Goal: Information Seeking & Learning: Learn about a topic

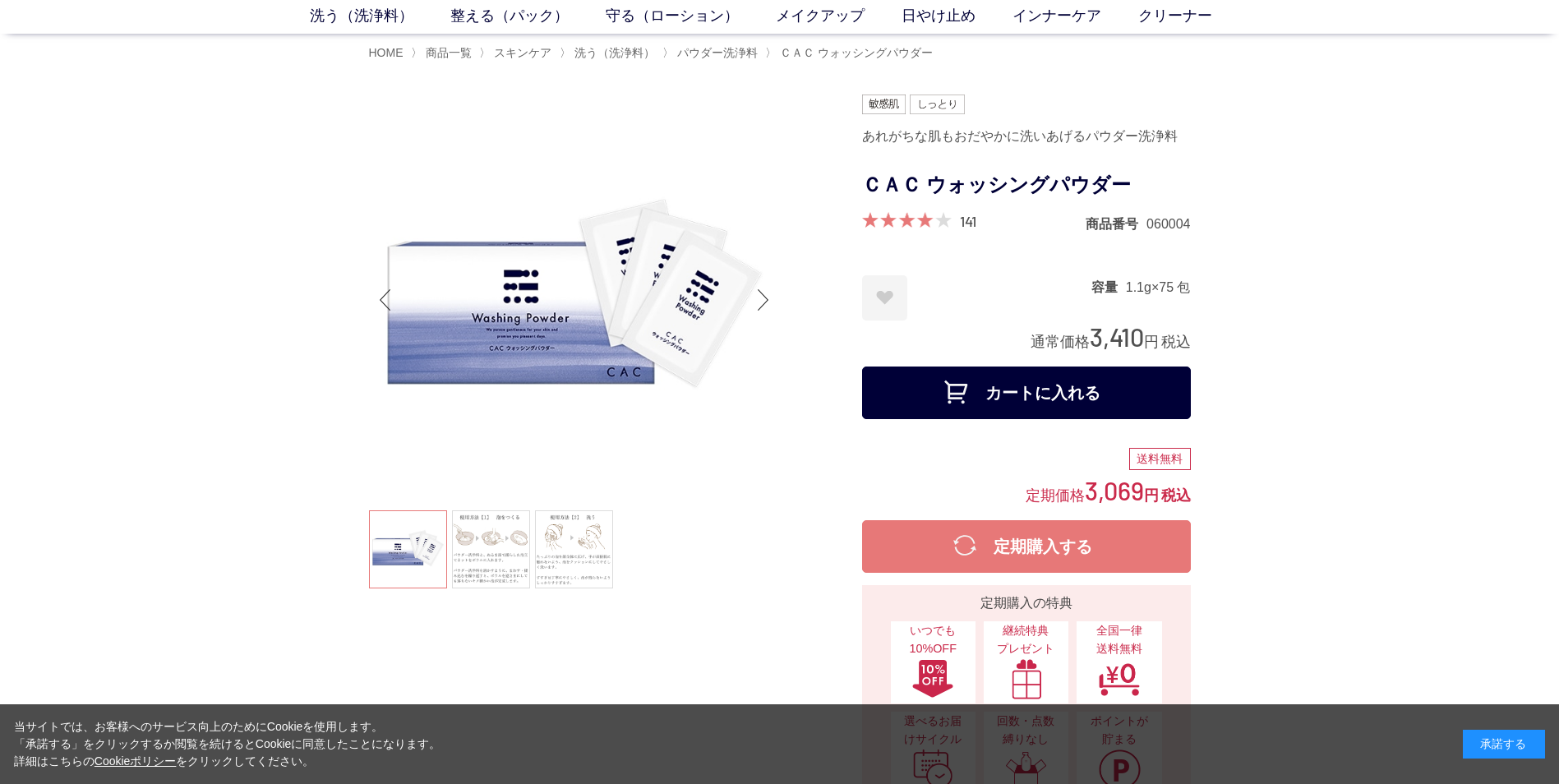
scroll to position [164, 0]
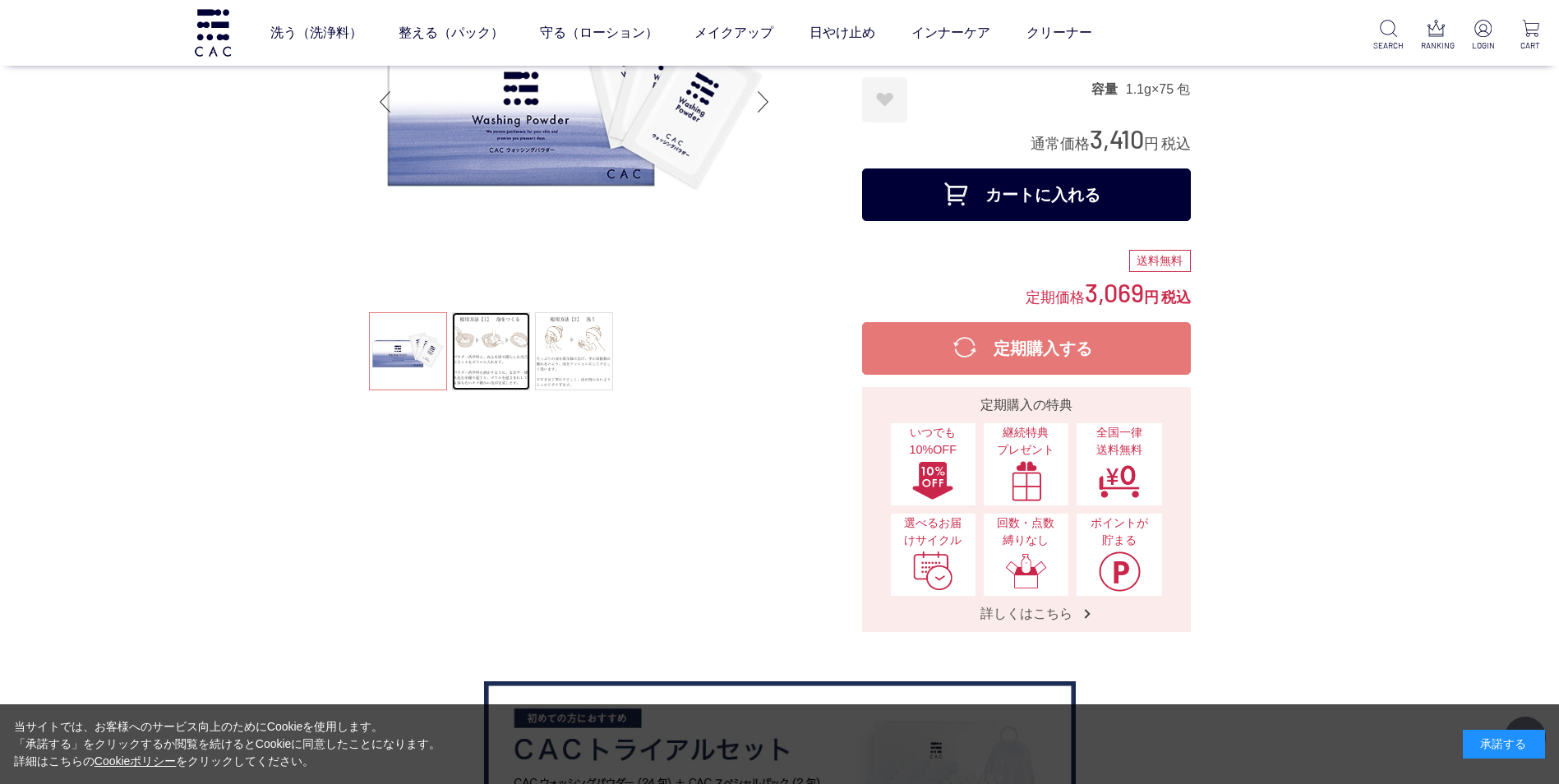
click at [486, 316] on link at bounding box center [491, 351] width 78 height 78
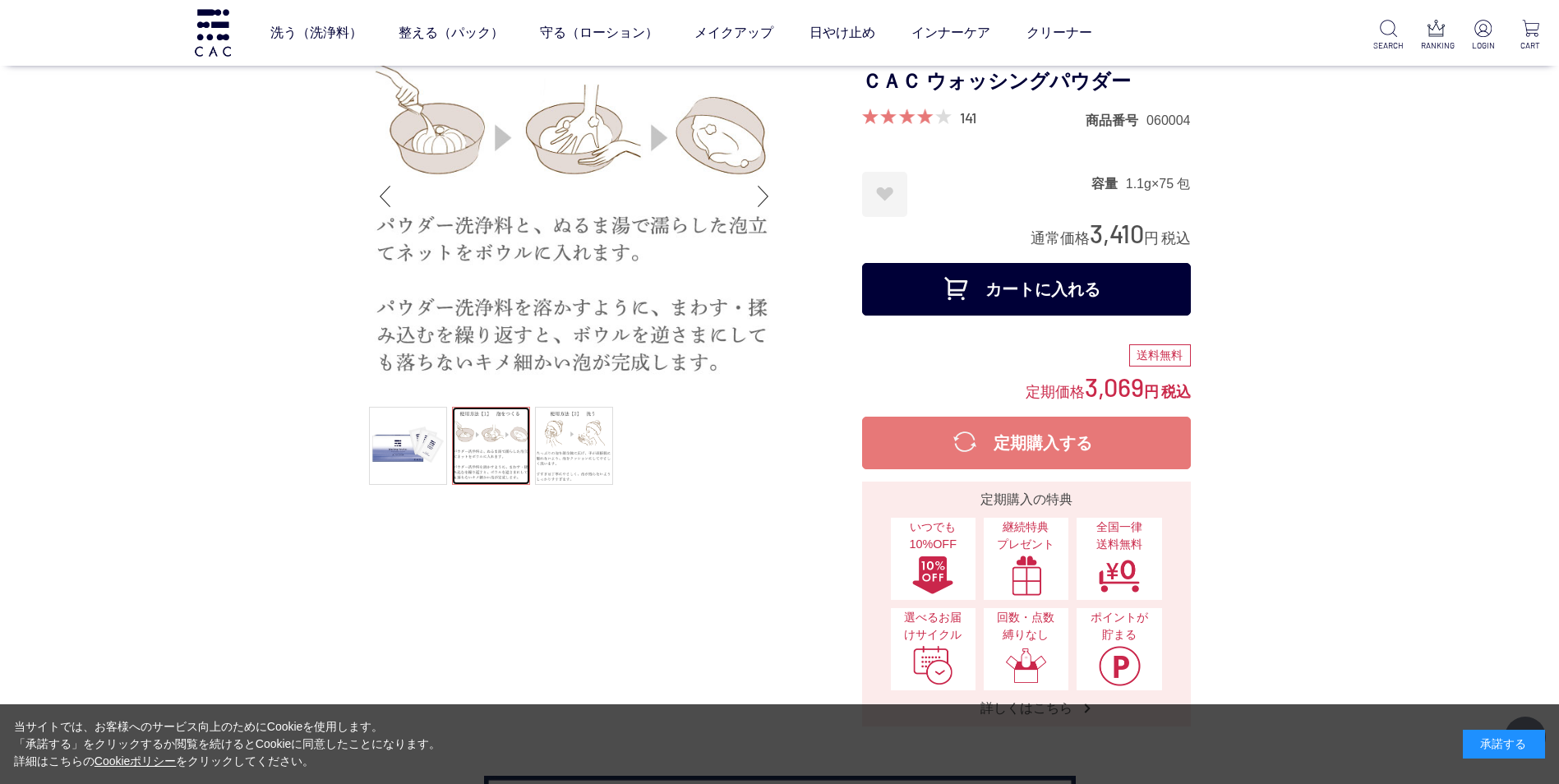
scroll to position [0, 0]
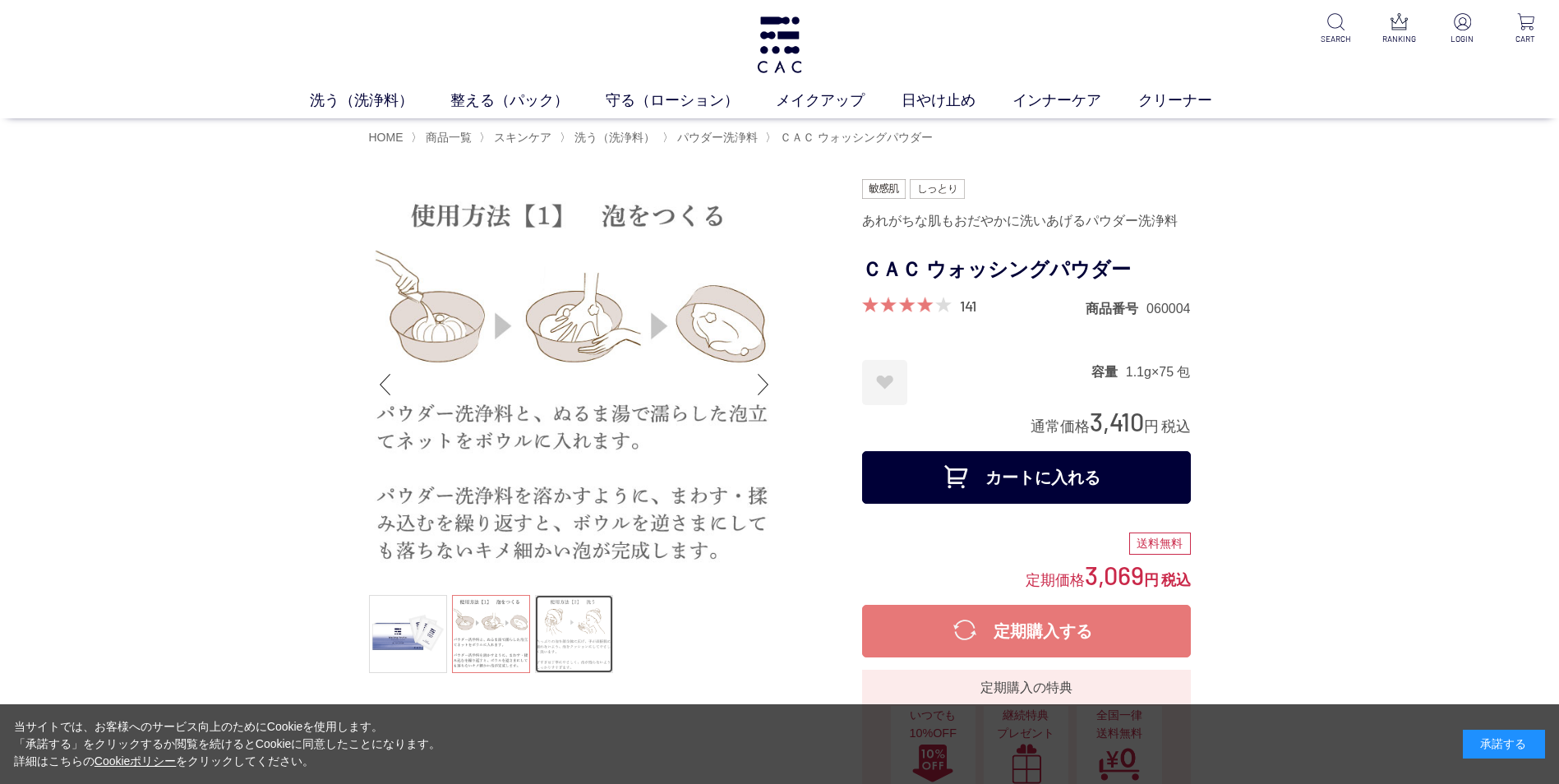
click at [589, 624] on link at bounding box center [574, 634] width 78 height 78
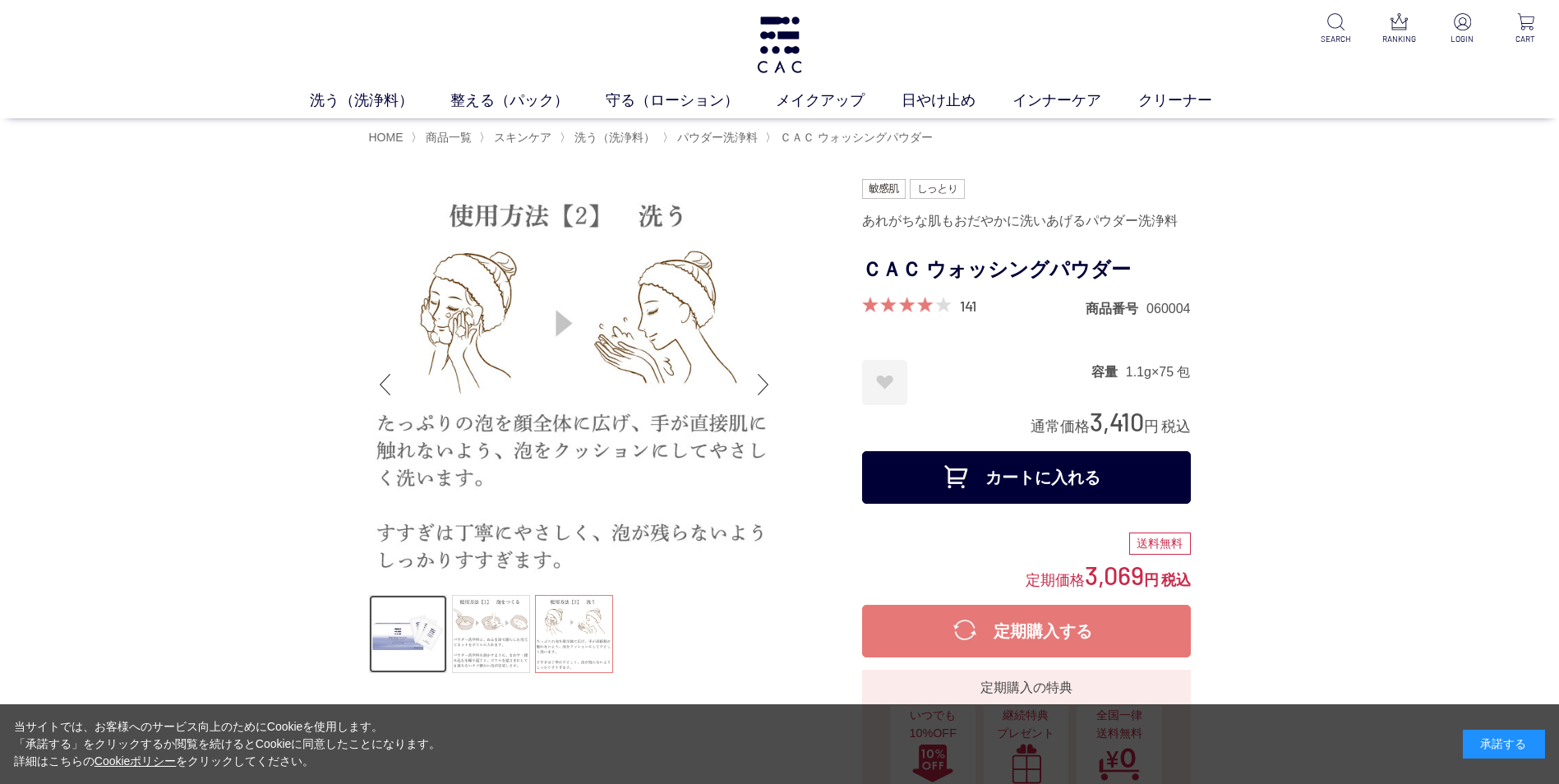
click at [426, 628] on link at bounding box center [408, 634] width 78 height 78
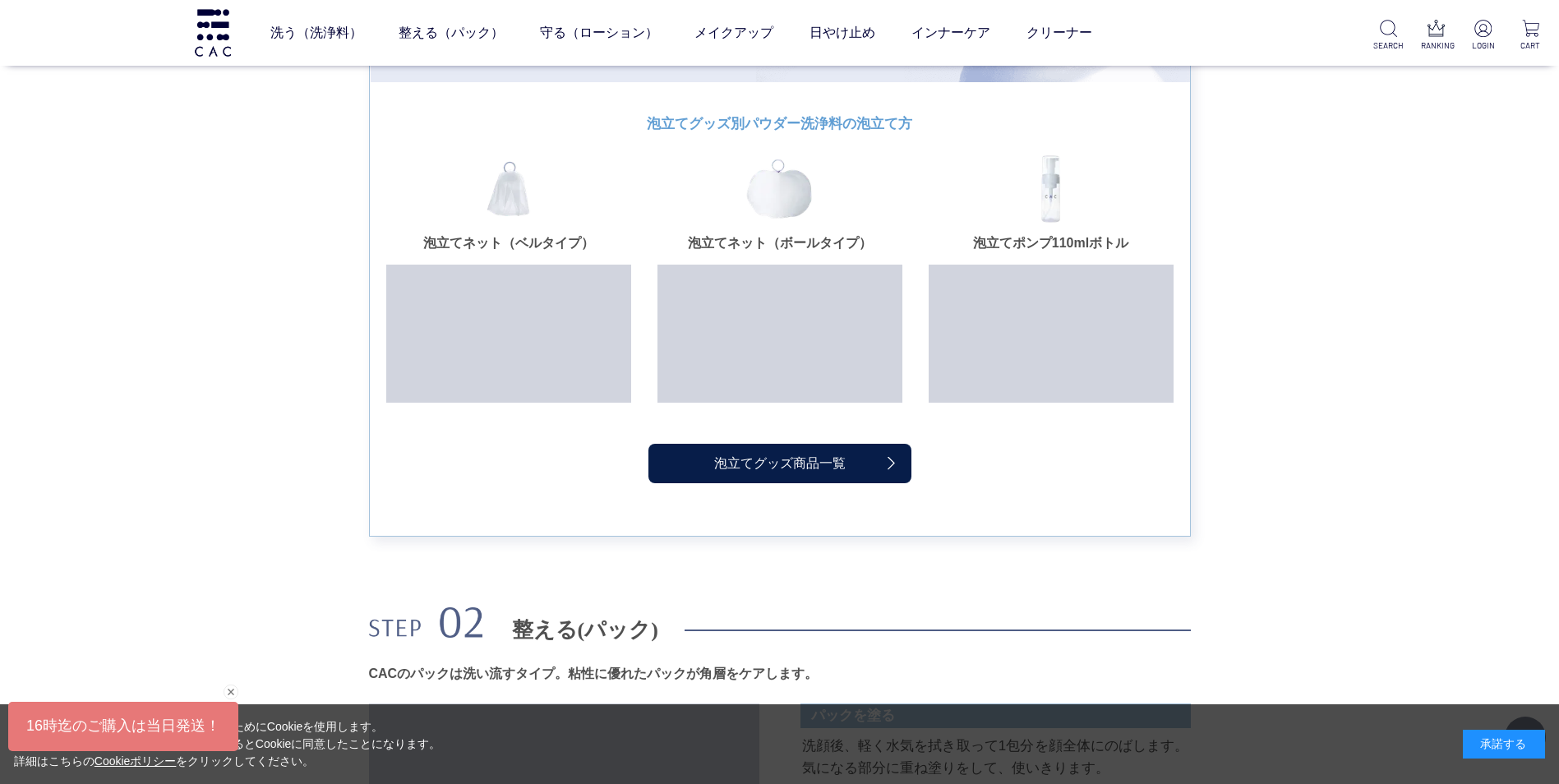
scroll to position [1561, 0]
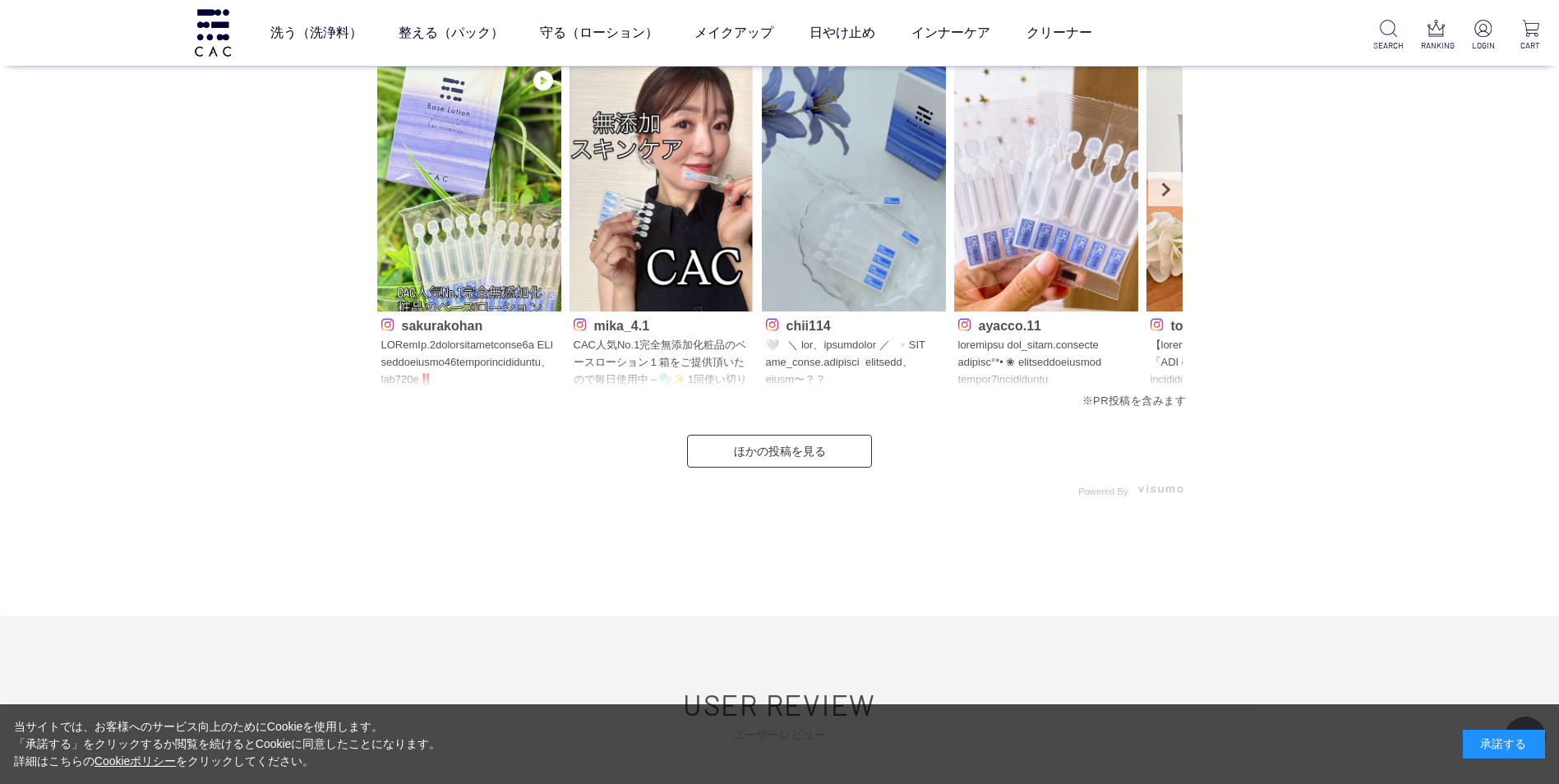
scroll to position [8214, 0]
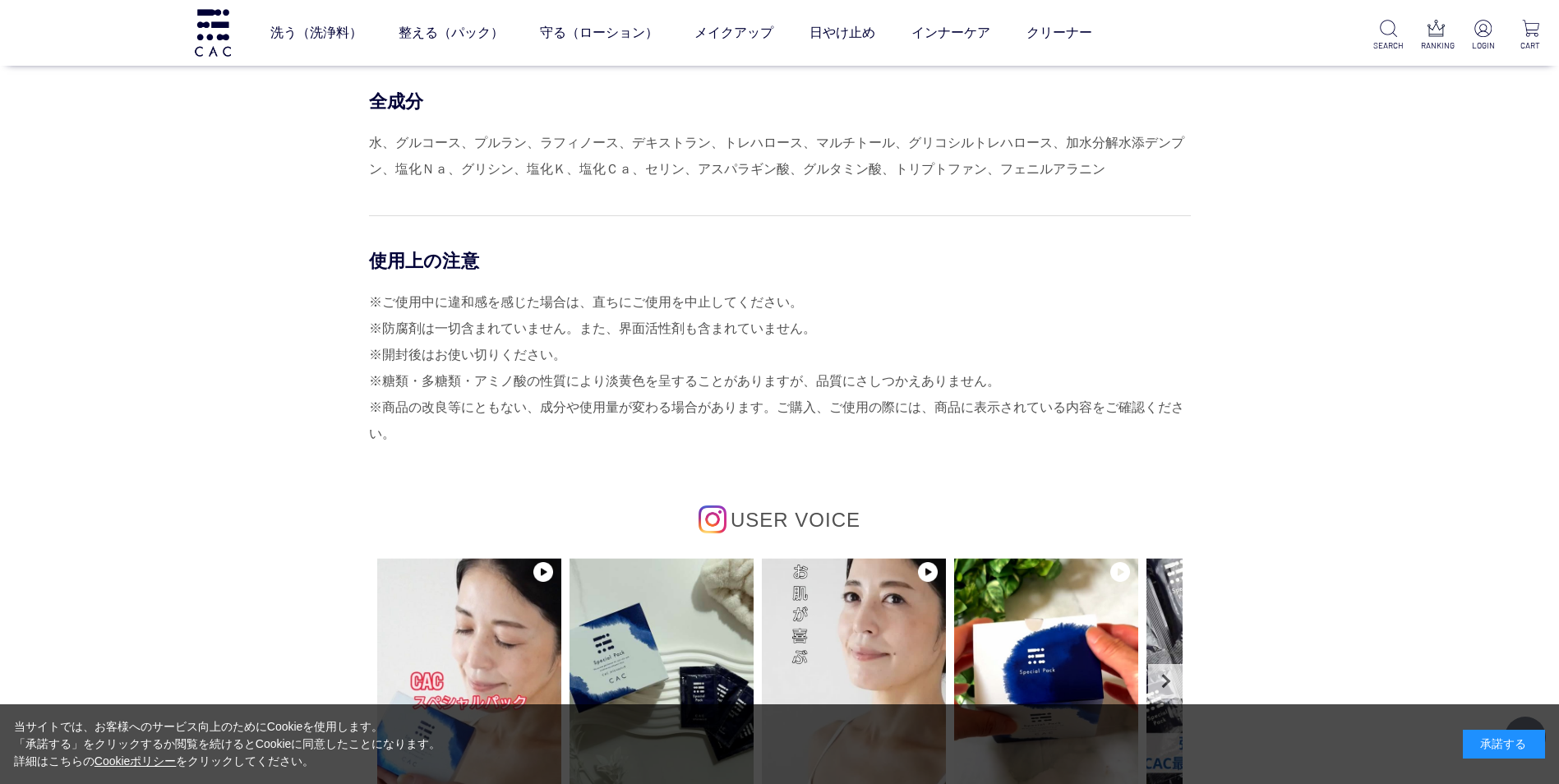
scroll to position [7146, 0]
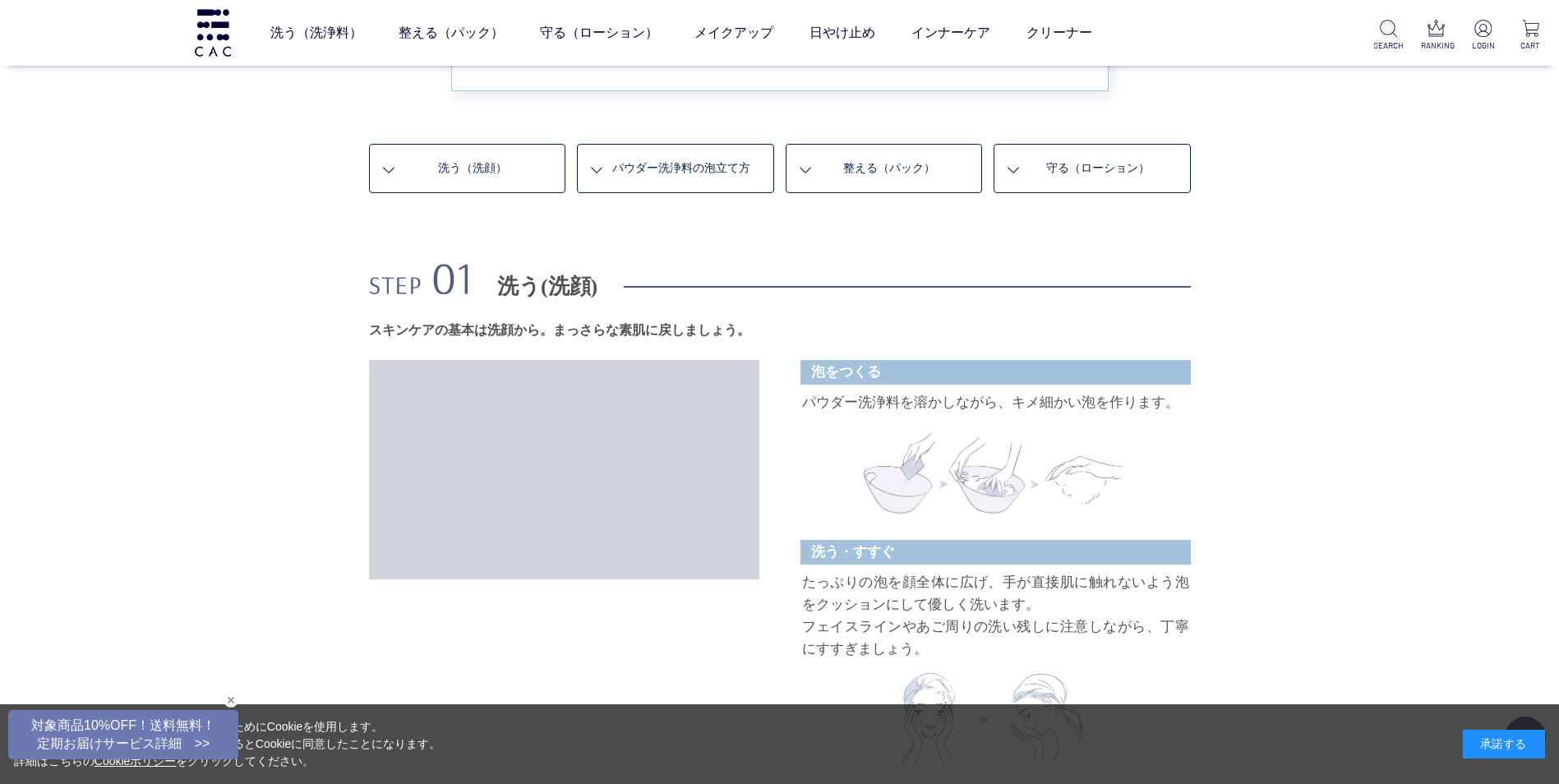
scroll to position [986, 0]
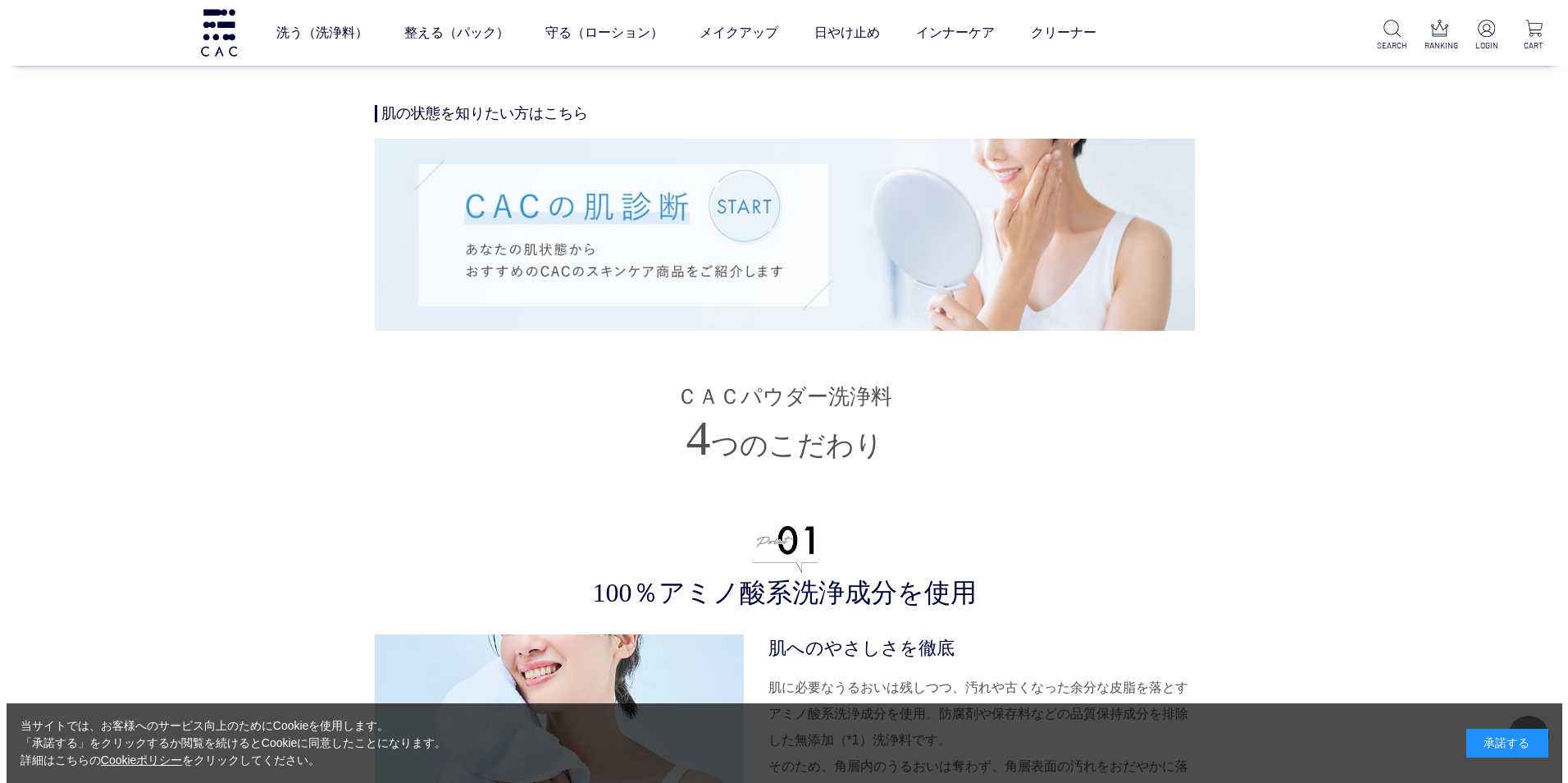
scroll to position [3035, 0]
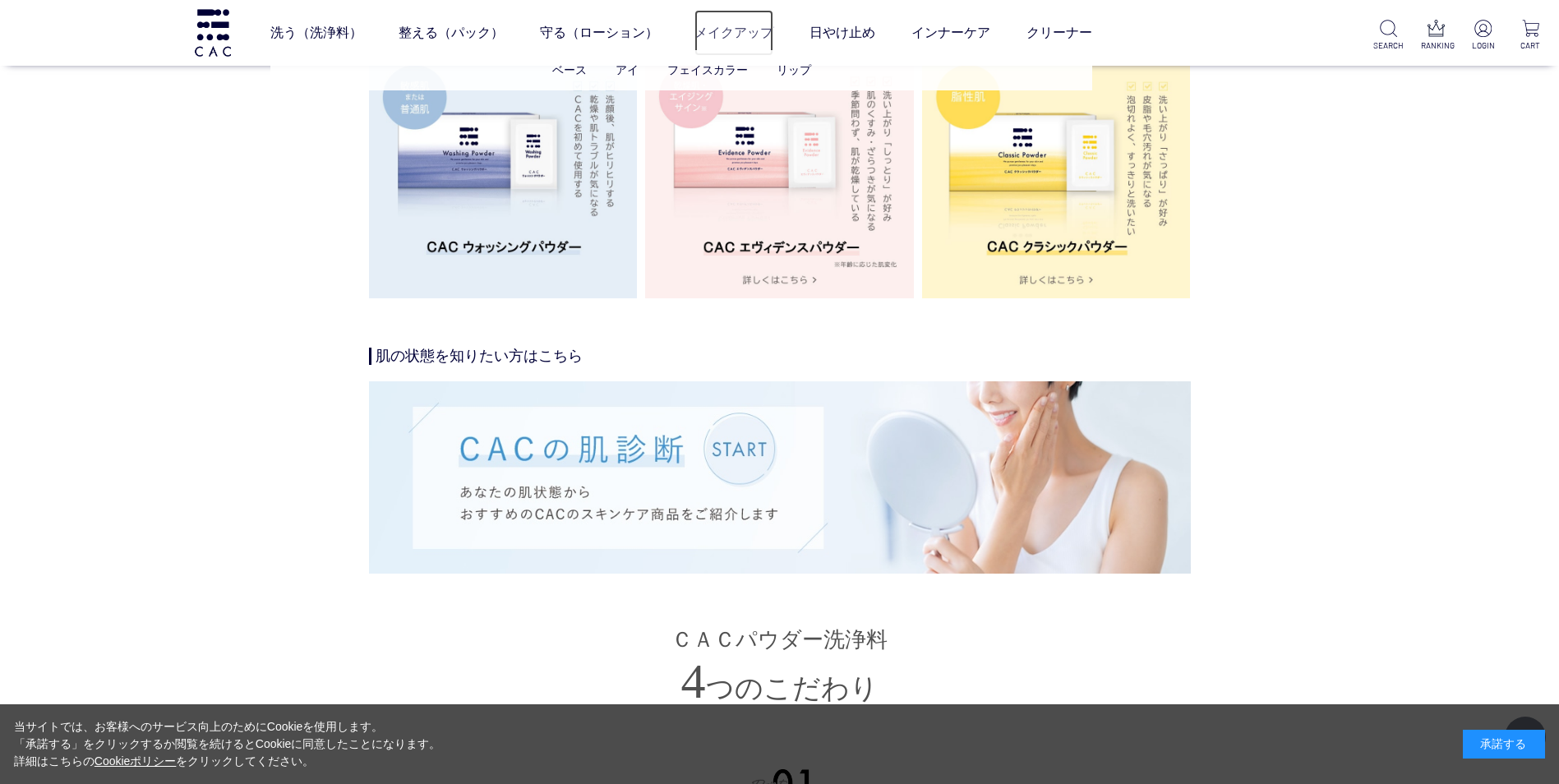
click at [768, 32] on link "メイクアップ" at bounding box center [733, 33] width 79 height 46
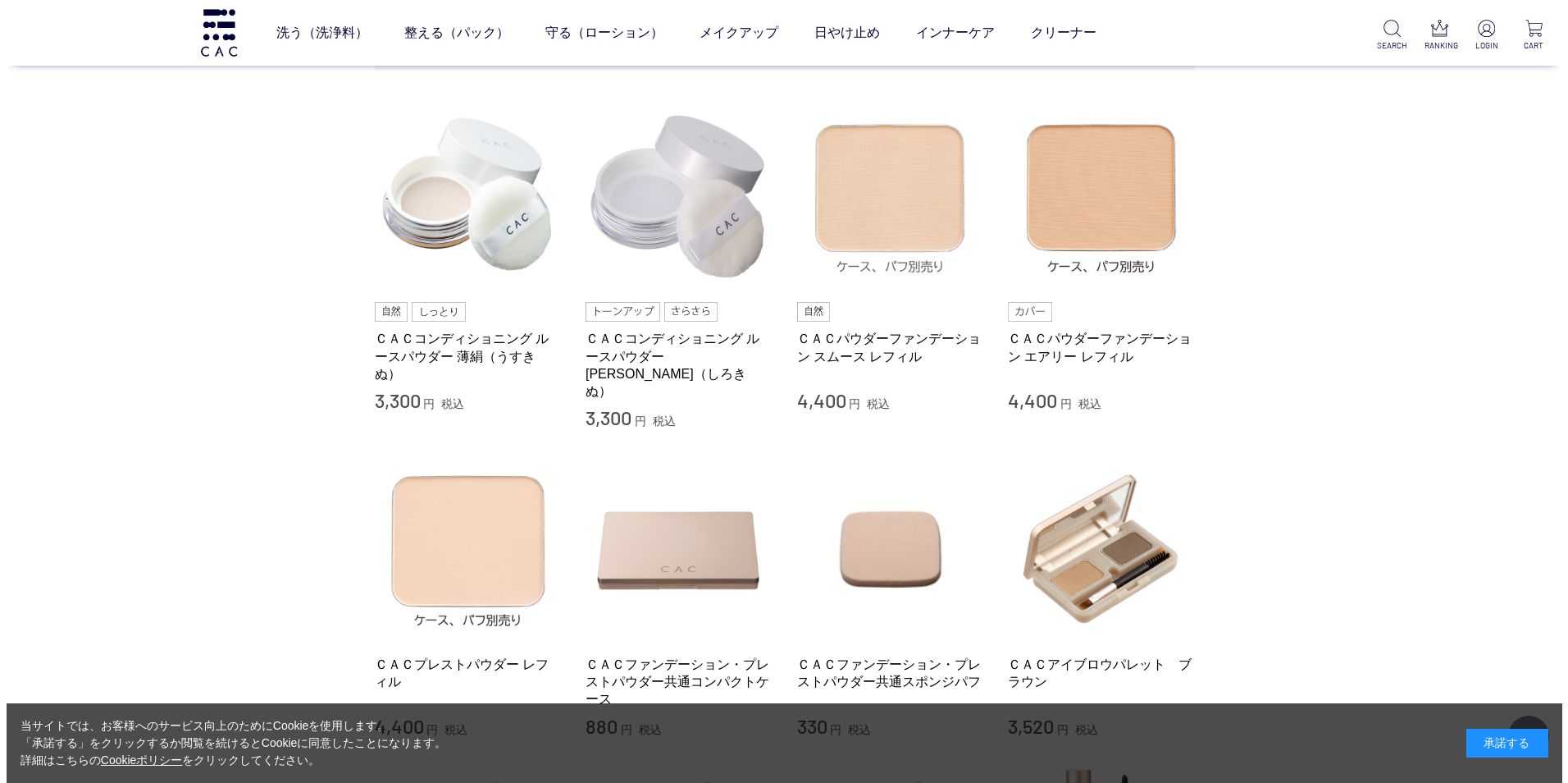
scroll to position [82, 0]
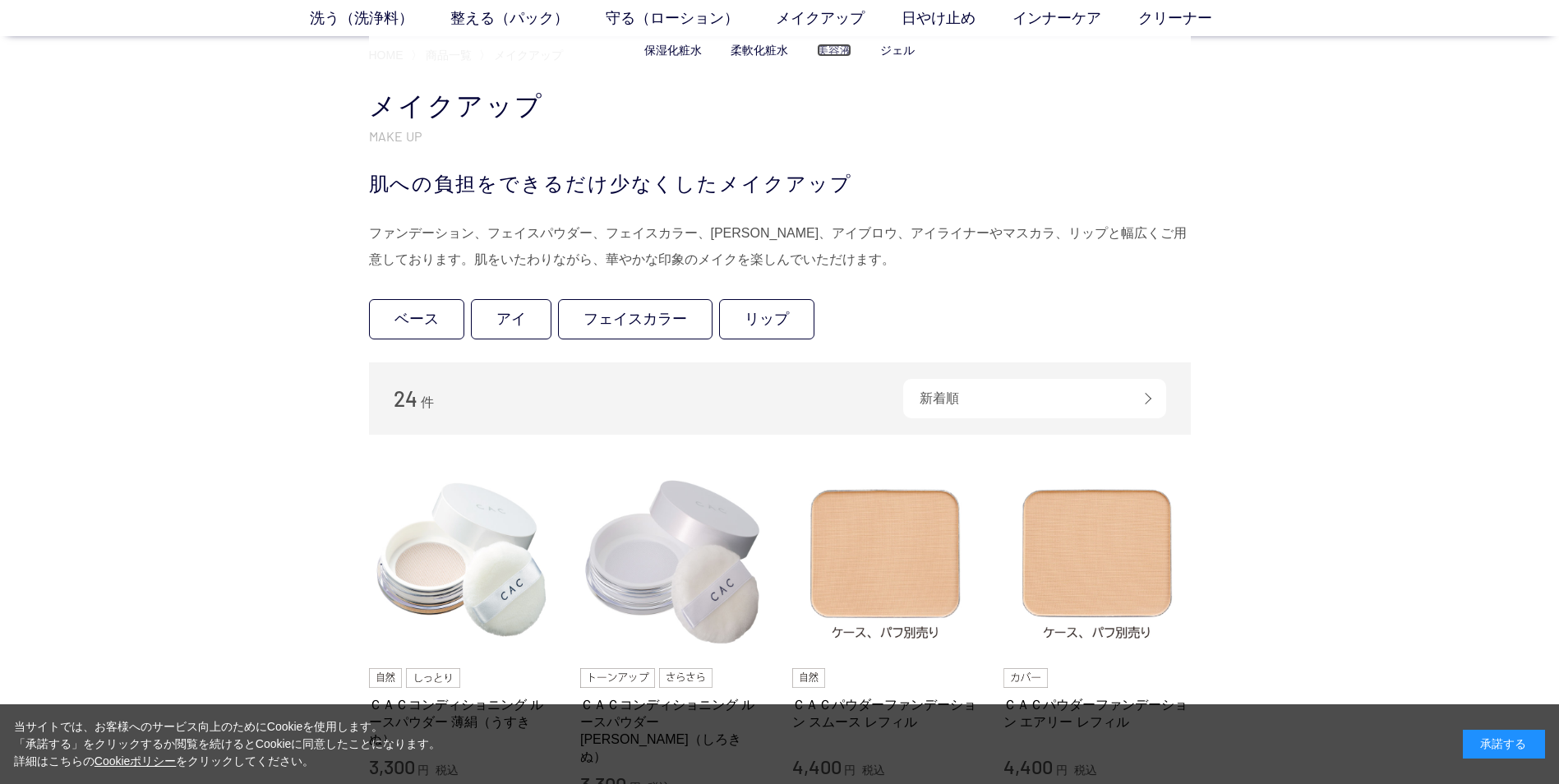
click at [834, 52] on link "美容液" at bounding box center [834, 50] width 35 height 13
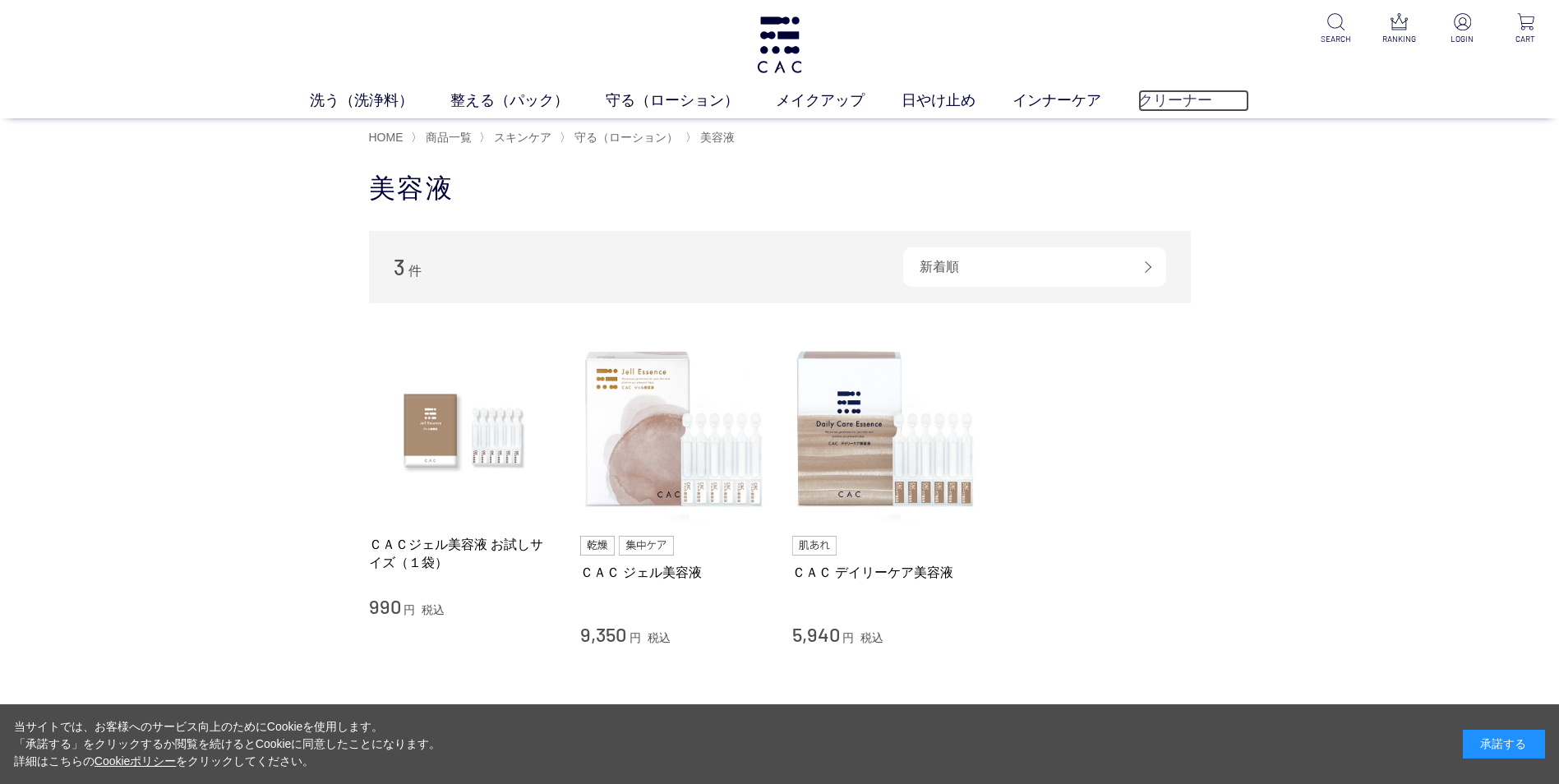
click at [1185, 103] on link "クリーナー" at bounding box center [1194, 100] width 111 height 22
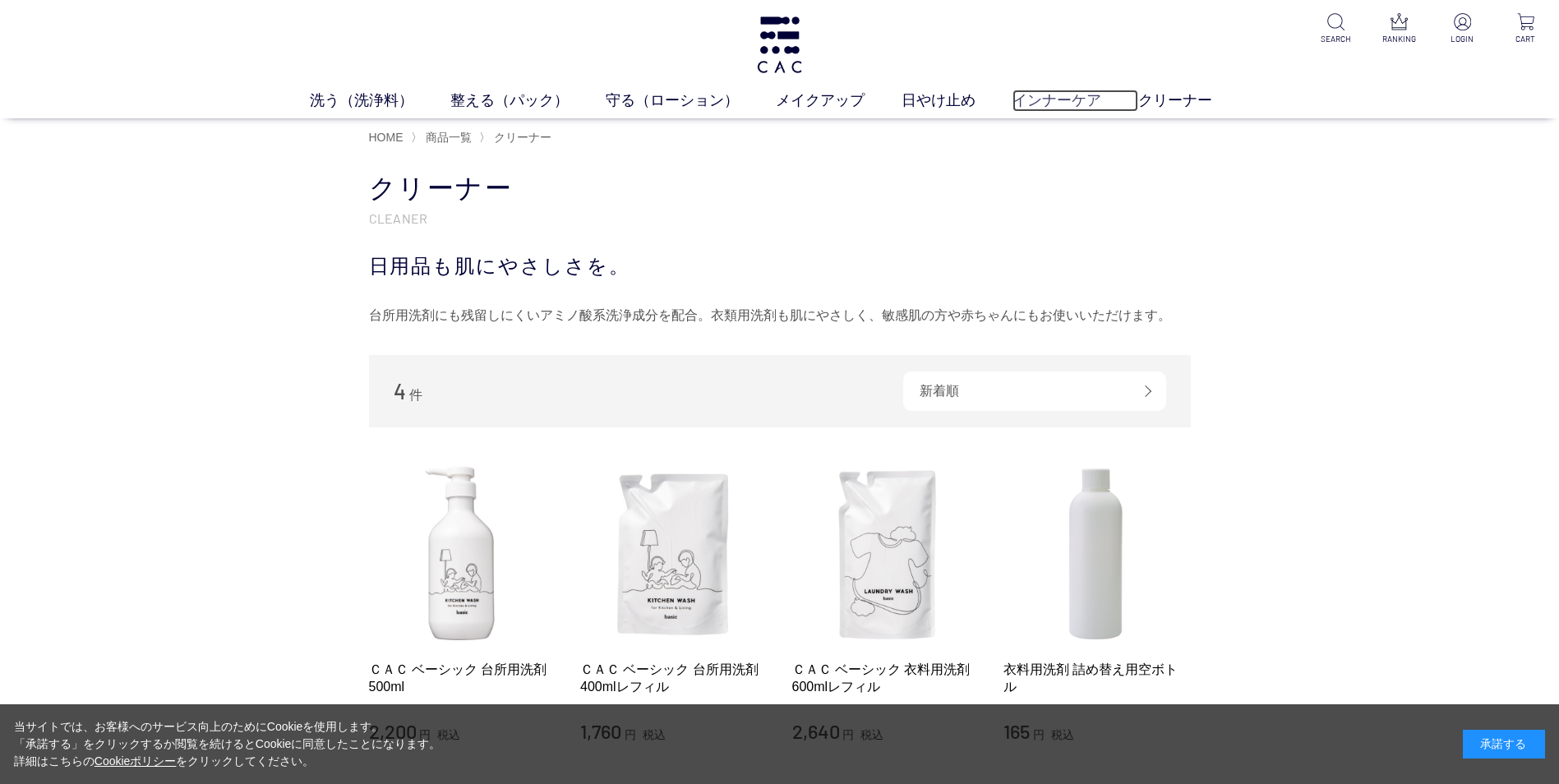
click at [1067, 102] on link "インナーケア" at bounding box center [1075, 100] width 126 height 22
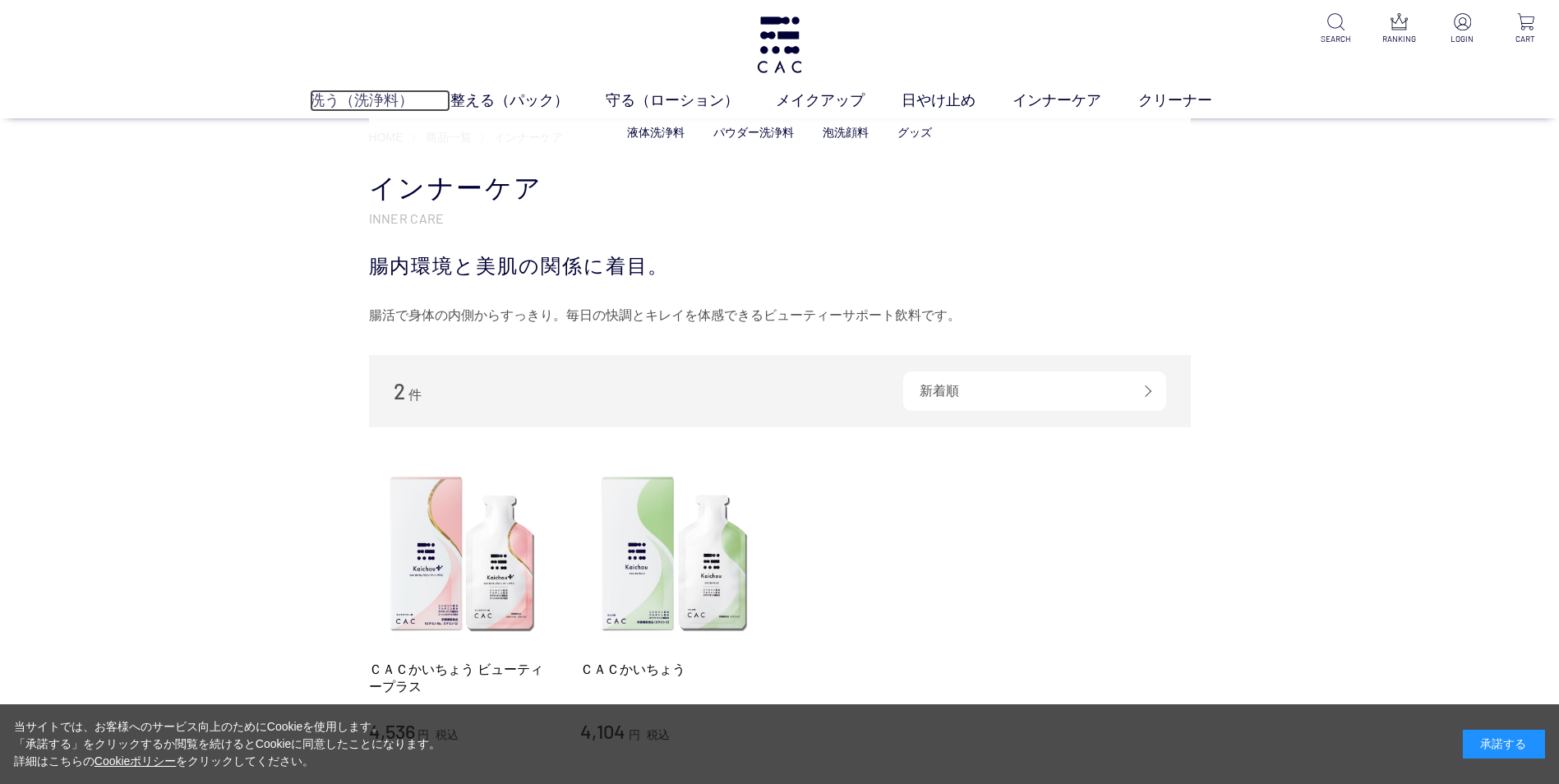
click at [368, 93] on link "洗う（洗浄料）" at bounding box center [380, 100] width 141 height 22
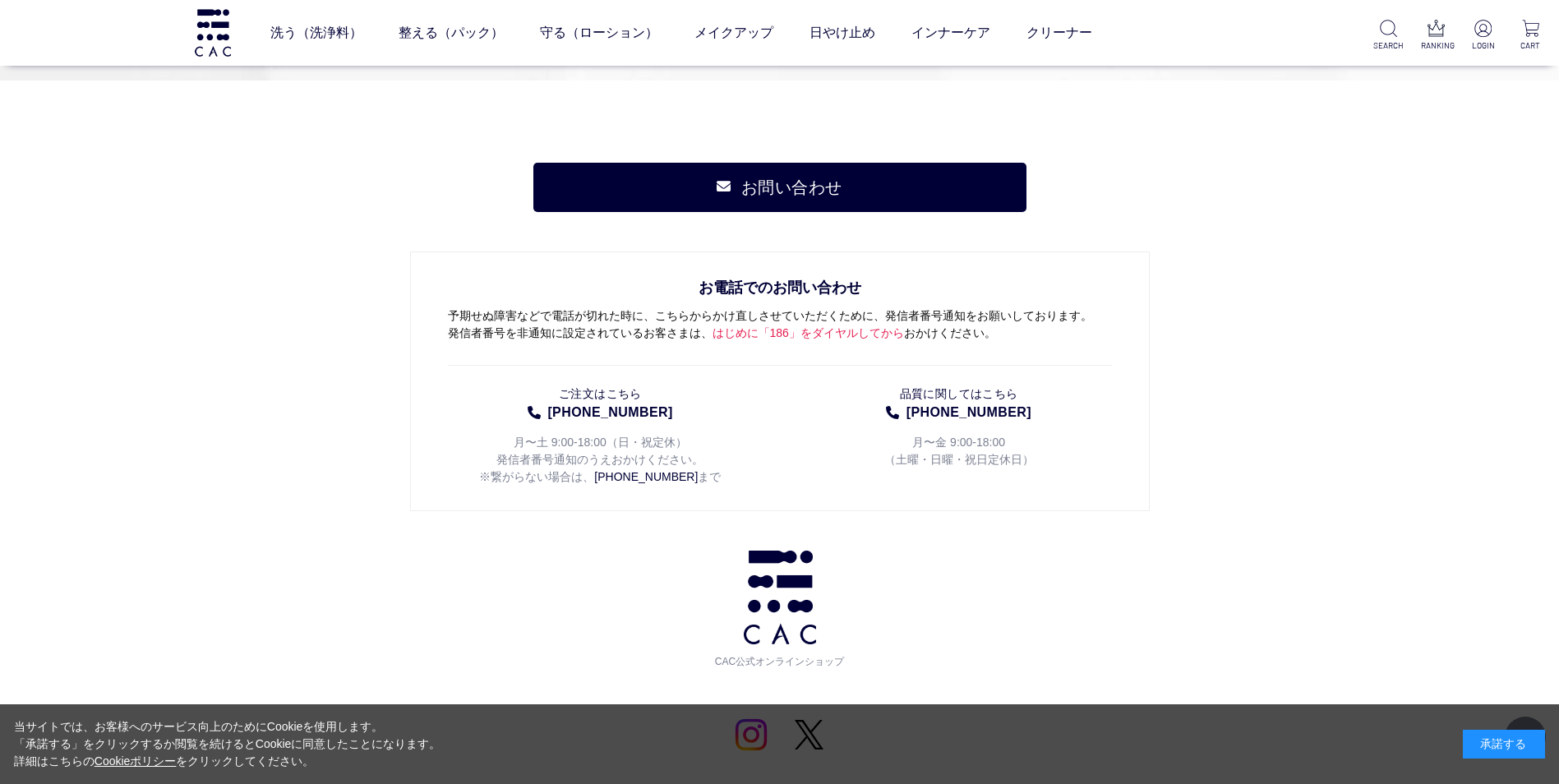
scroll to position [2546, 0]
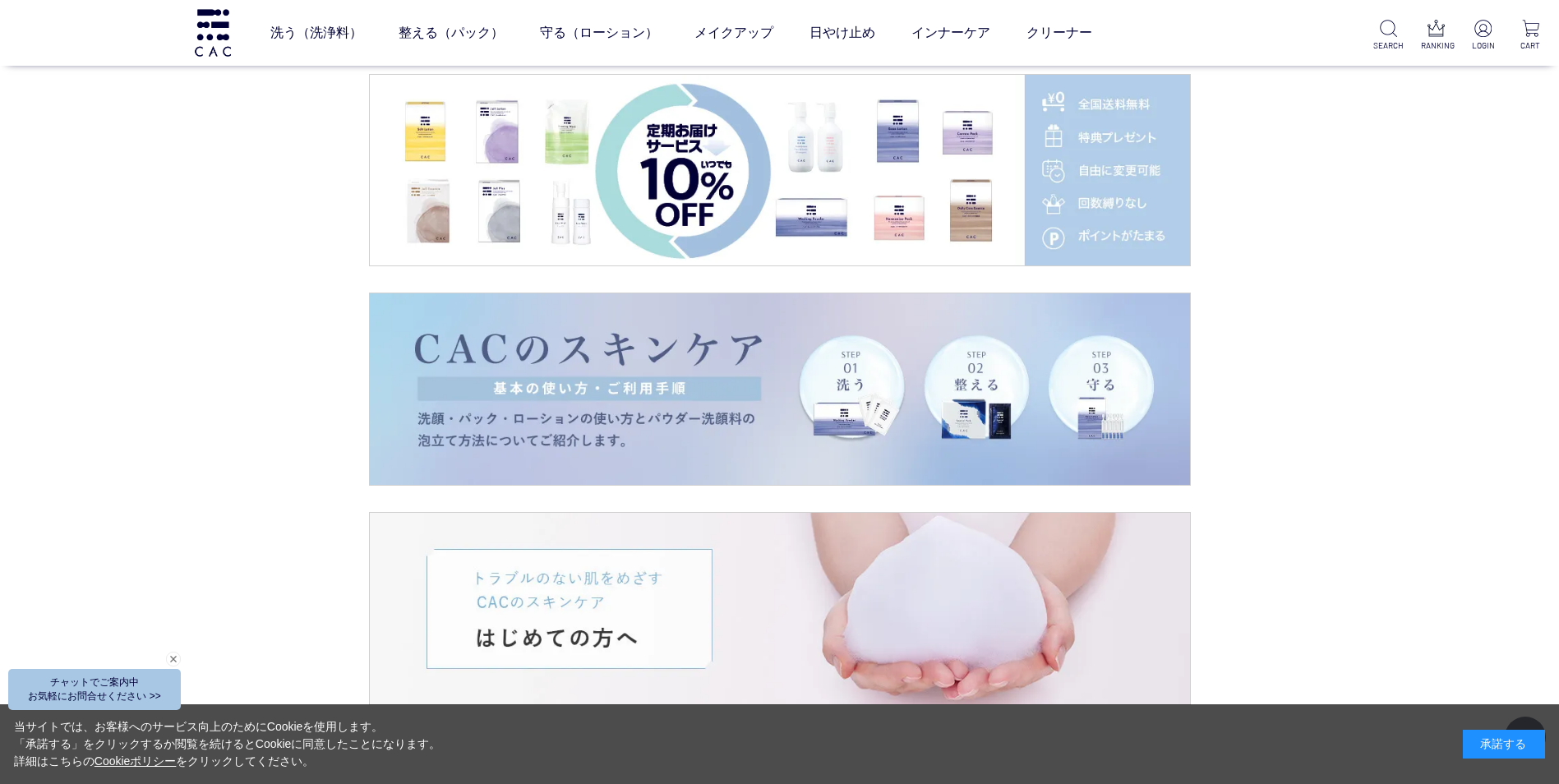
scroll to position [2464, 0]
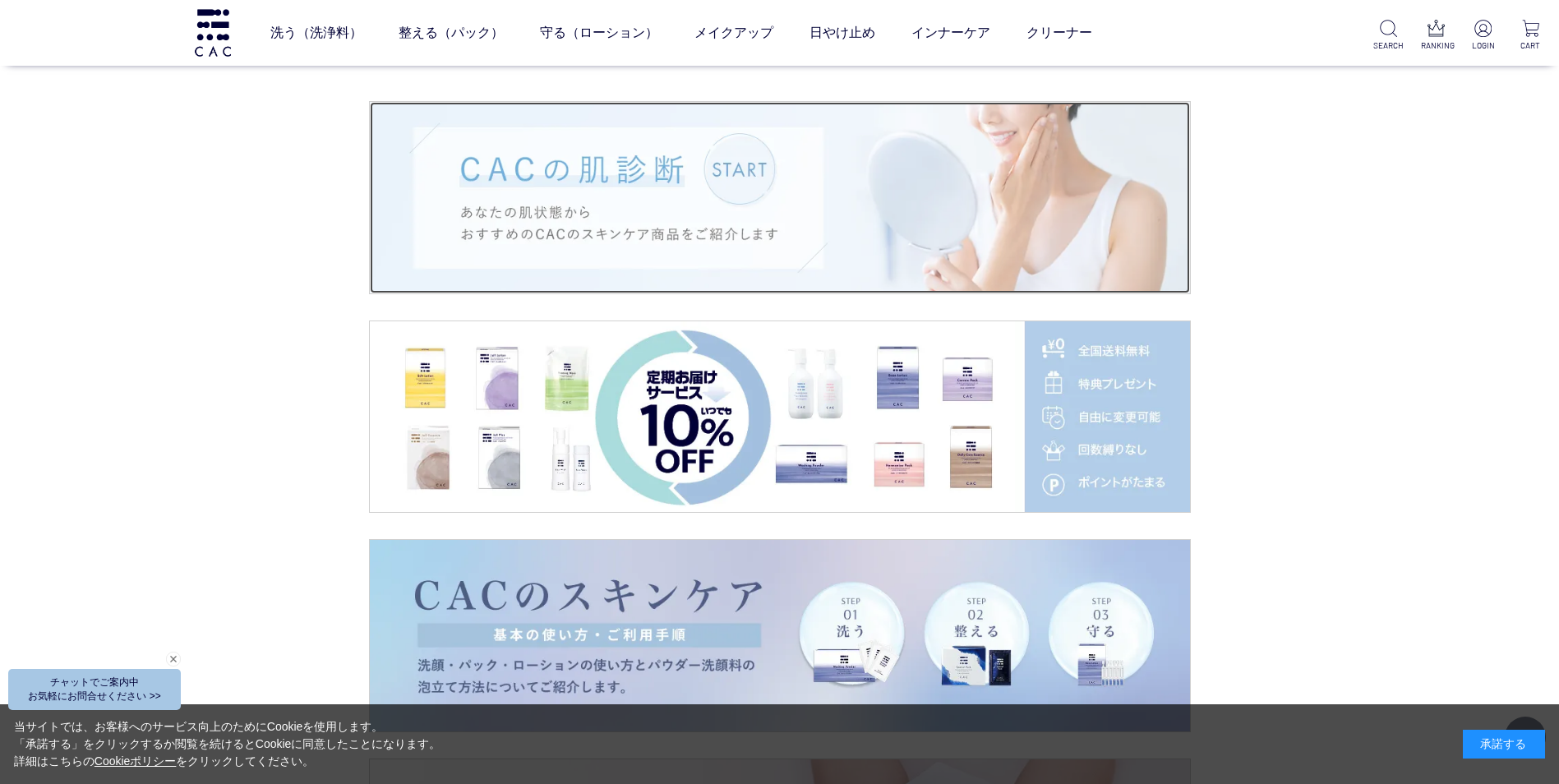
click at [875, 220] on img at bounding box center [780, 197] width 820 height 192
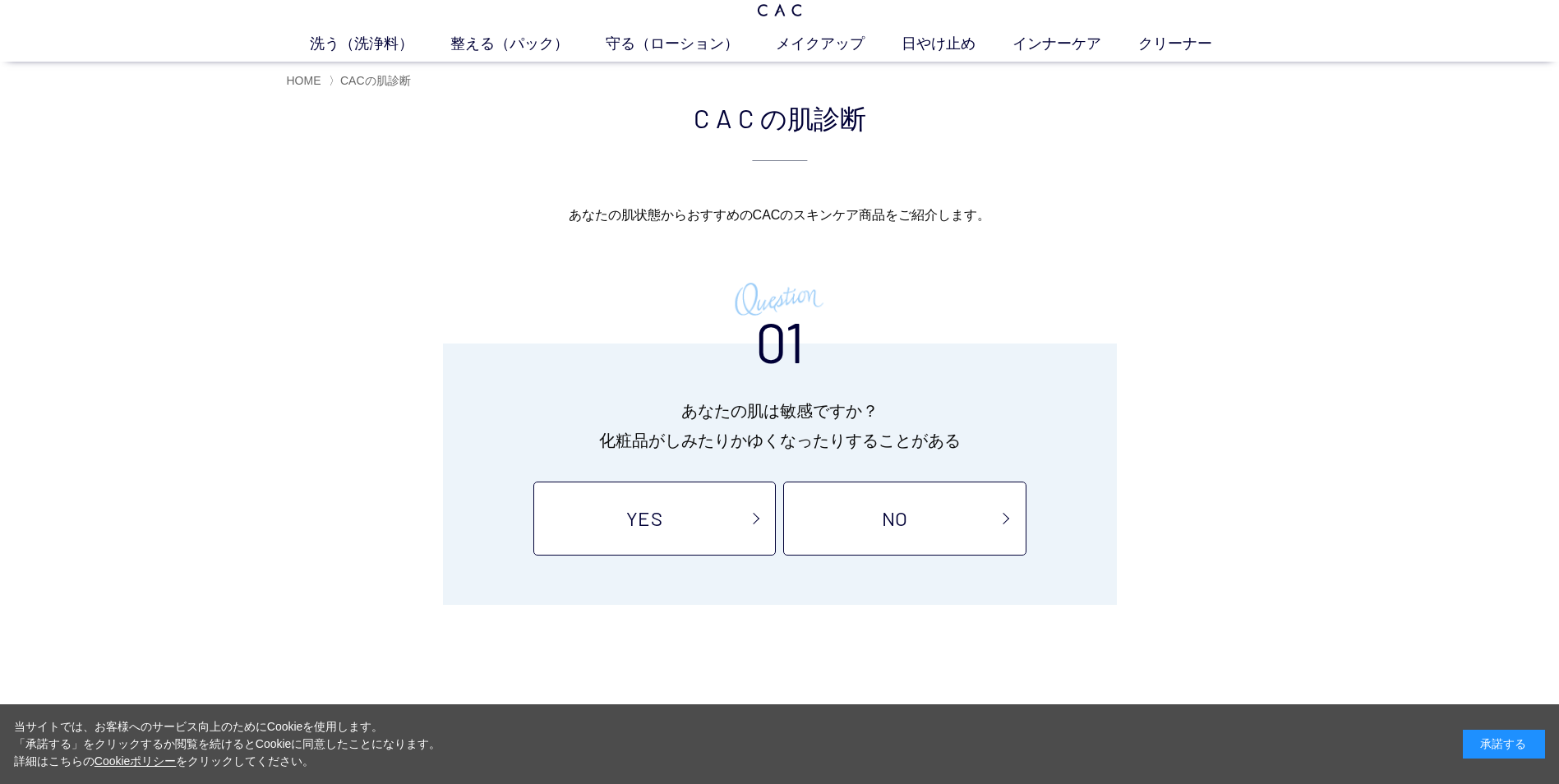
scroll to position [82, 0]
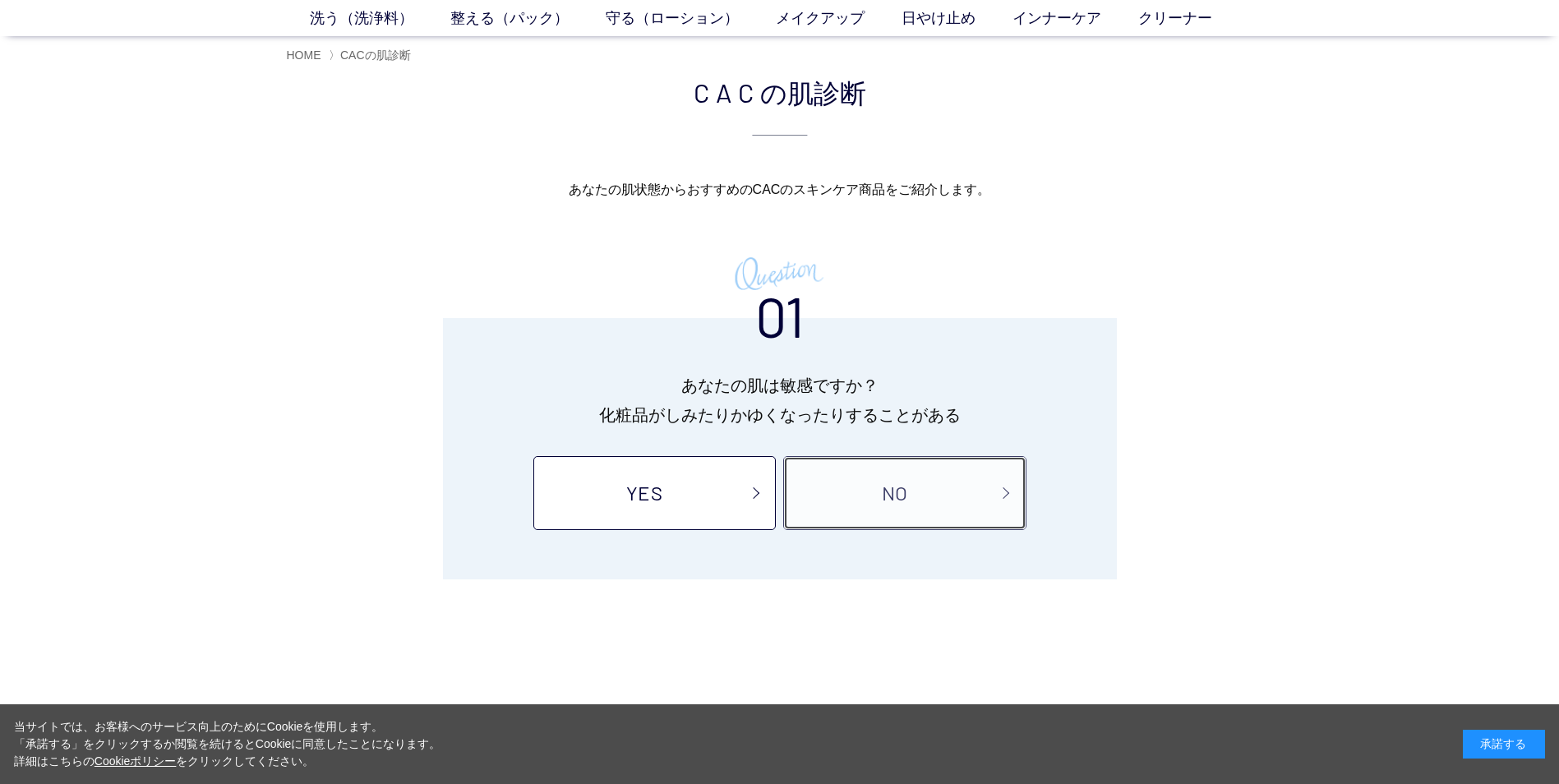
click at [924, 493] on link "NO" at bounding box center [904, 492] width 242 height 74
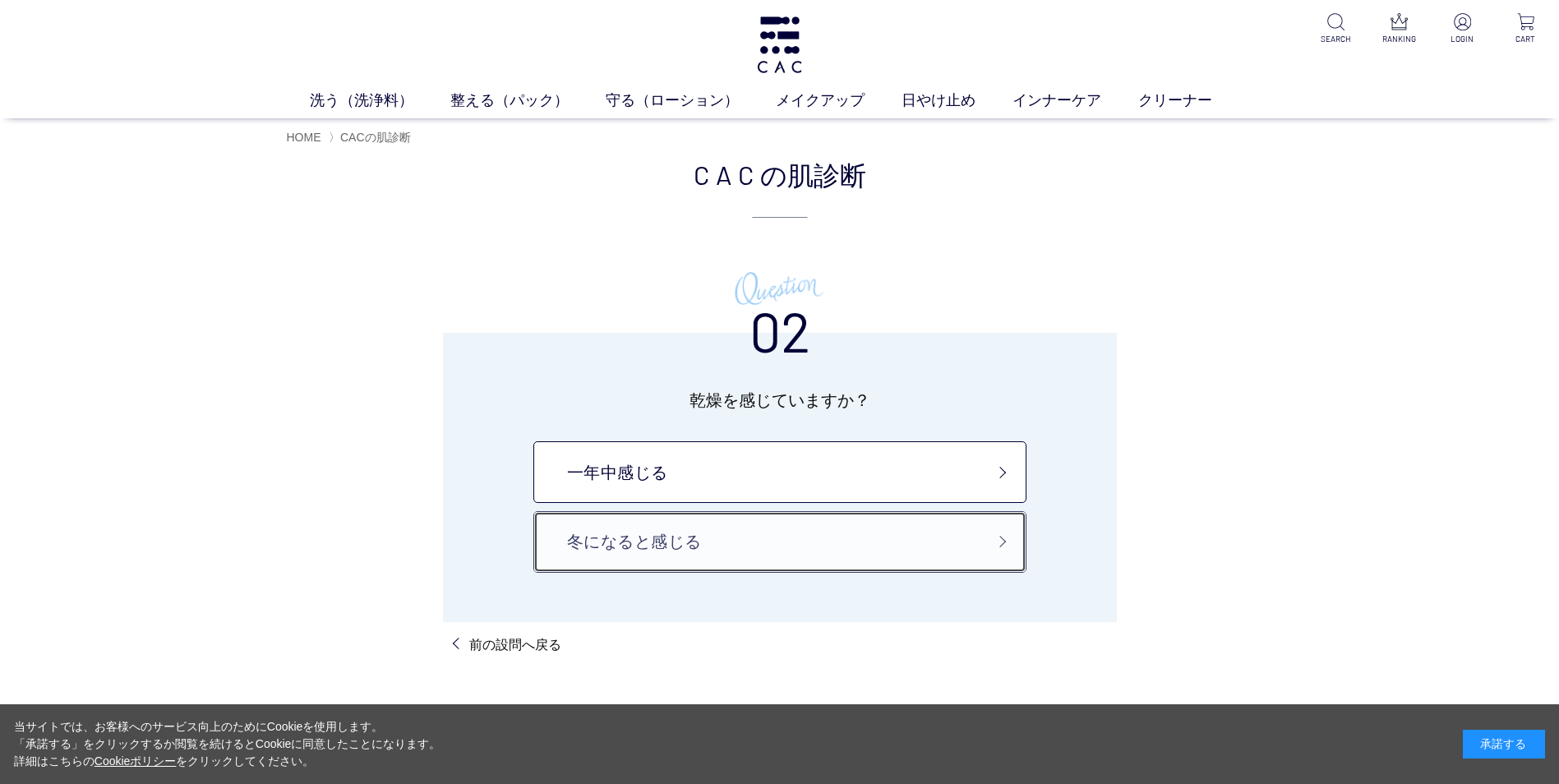
click at [773, 530] on link "冬になると感じる" at bounding box center [780, 541] width 493 height 62
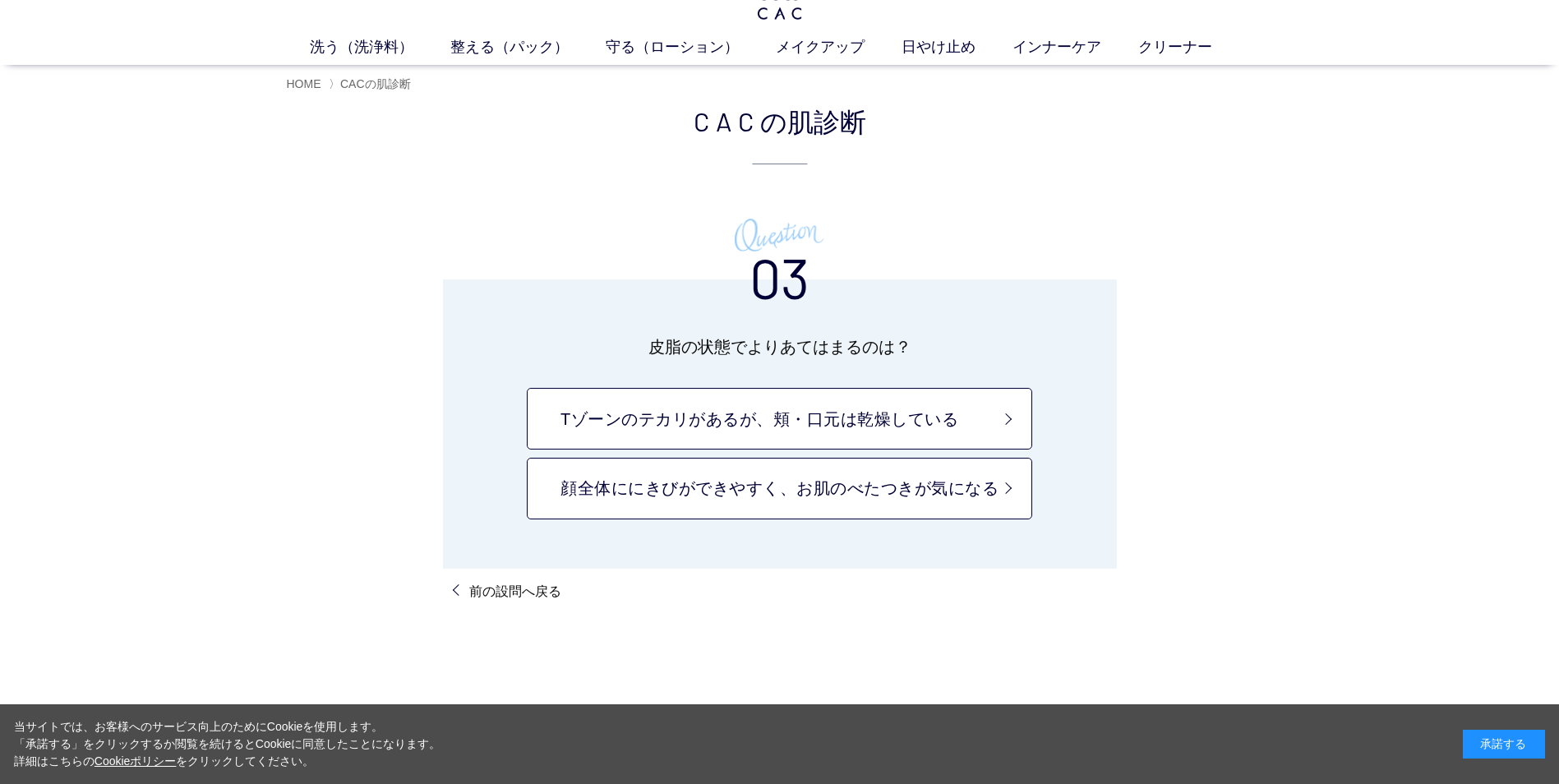
scroll to position [82, 0]
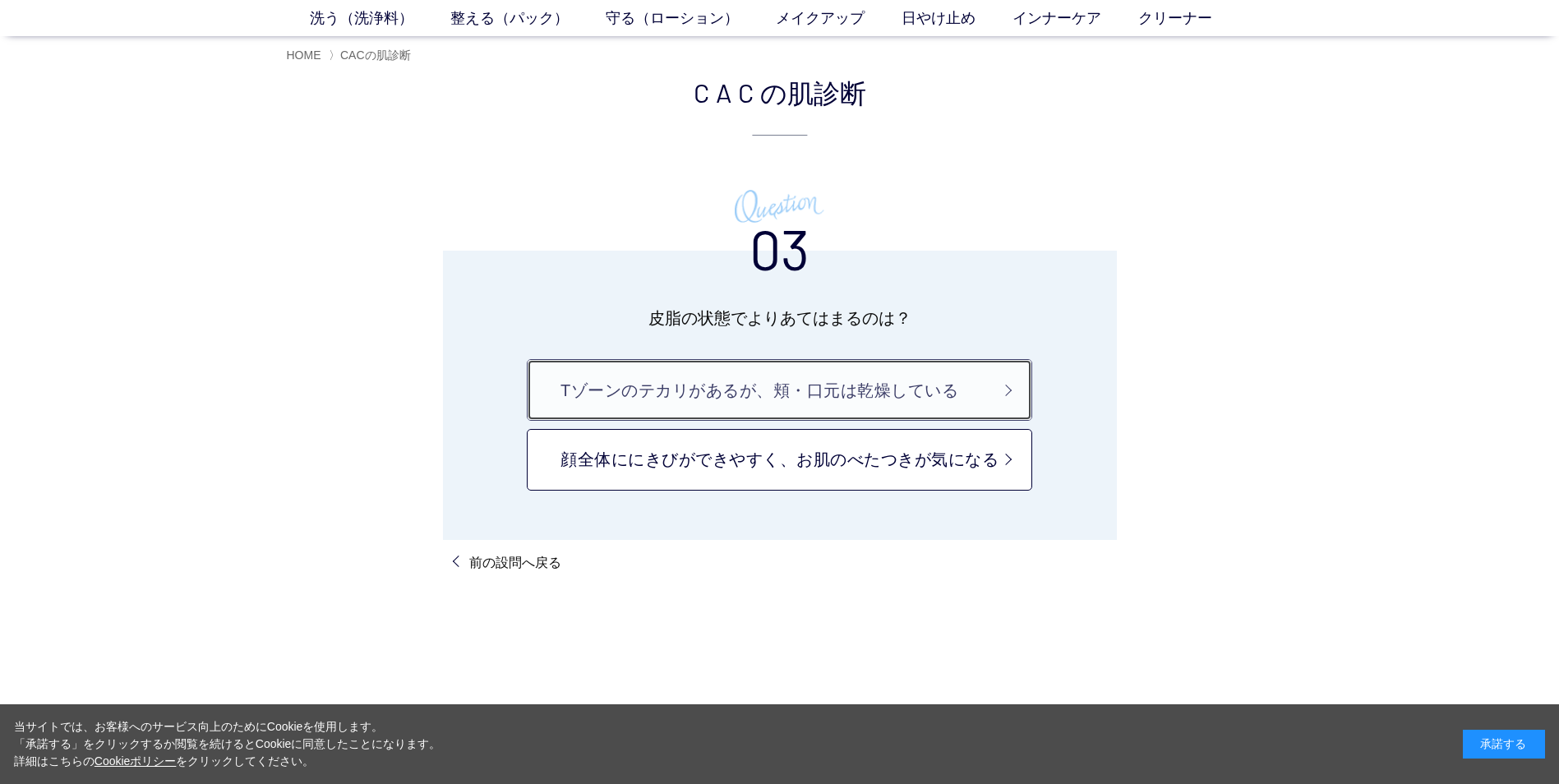
click at [841, 376] on link "Tゾーンのテカリがあるが、頬・口元は乾燥している" at bounding box center [779, 390] width 505 height 62
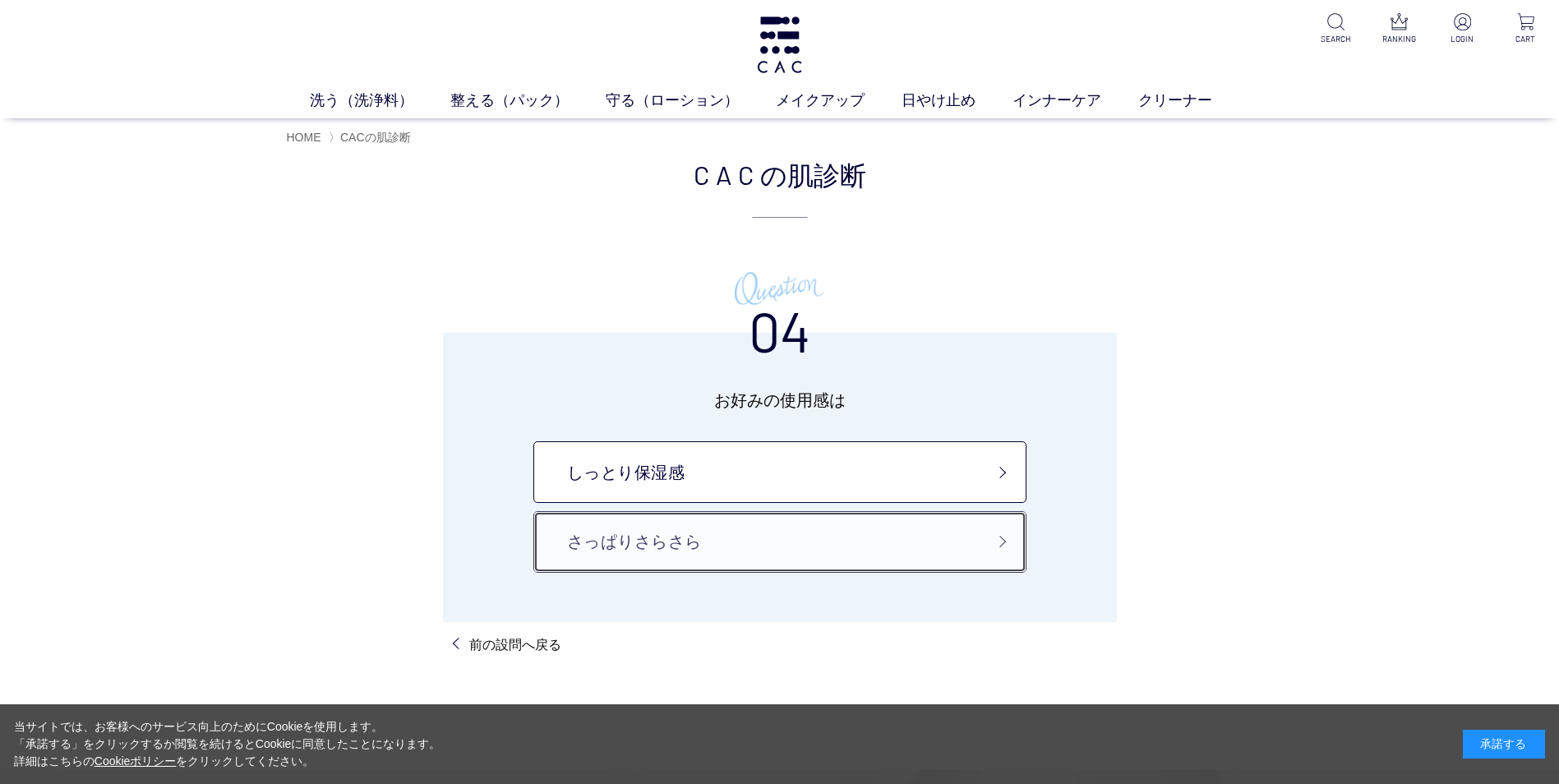
click at [879, 535] on link "さっぱりさらさら" at bounding box center [780, 541] width 493 height 62
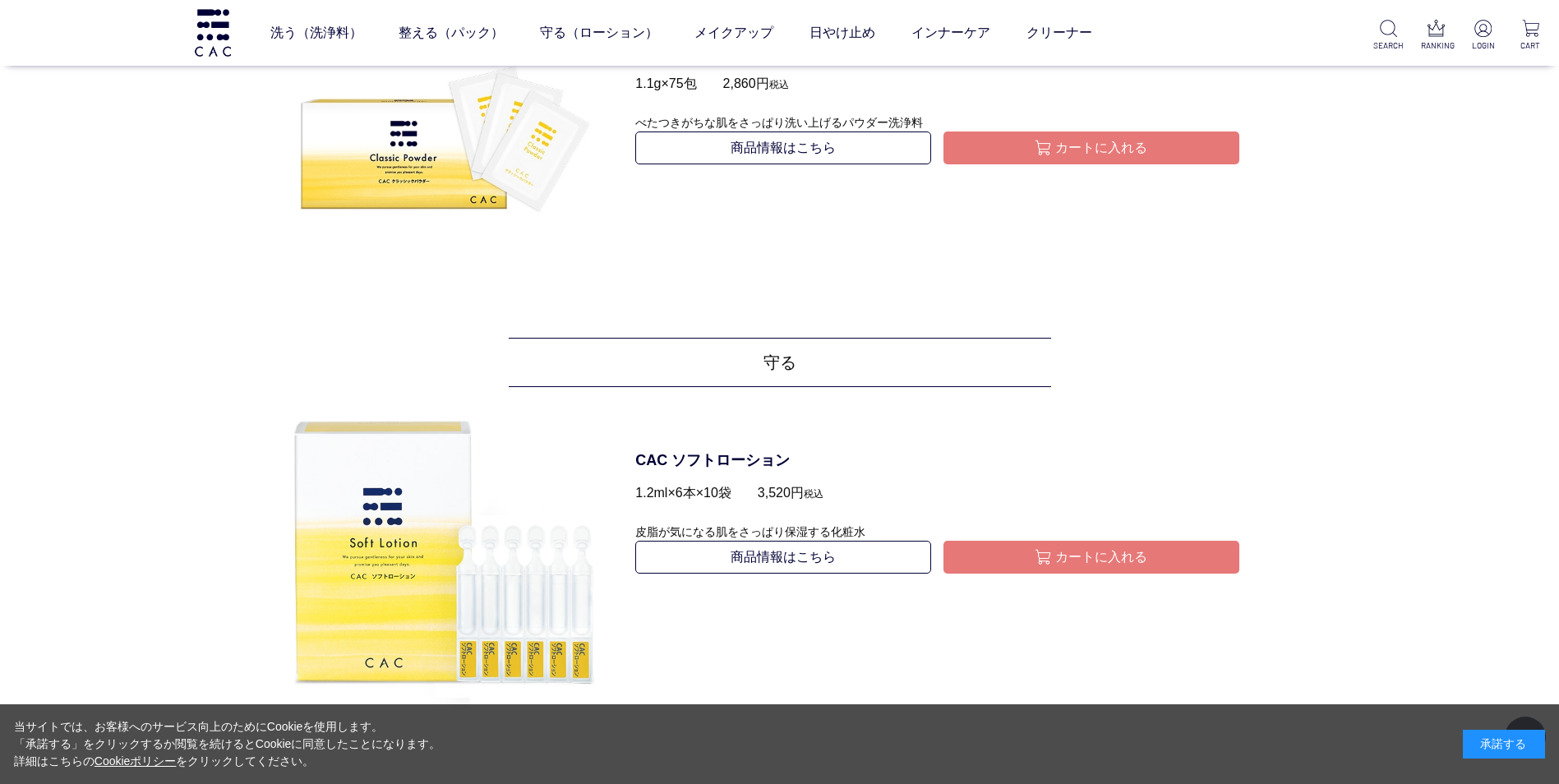
scroll to position [904, 0]
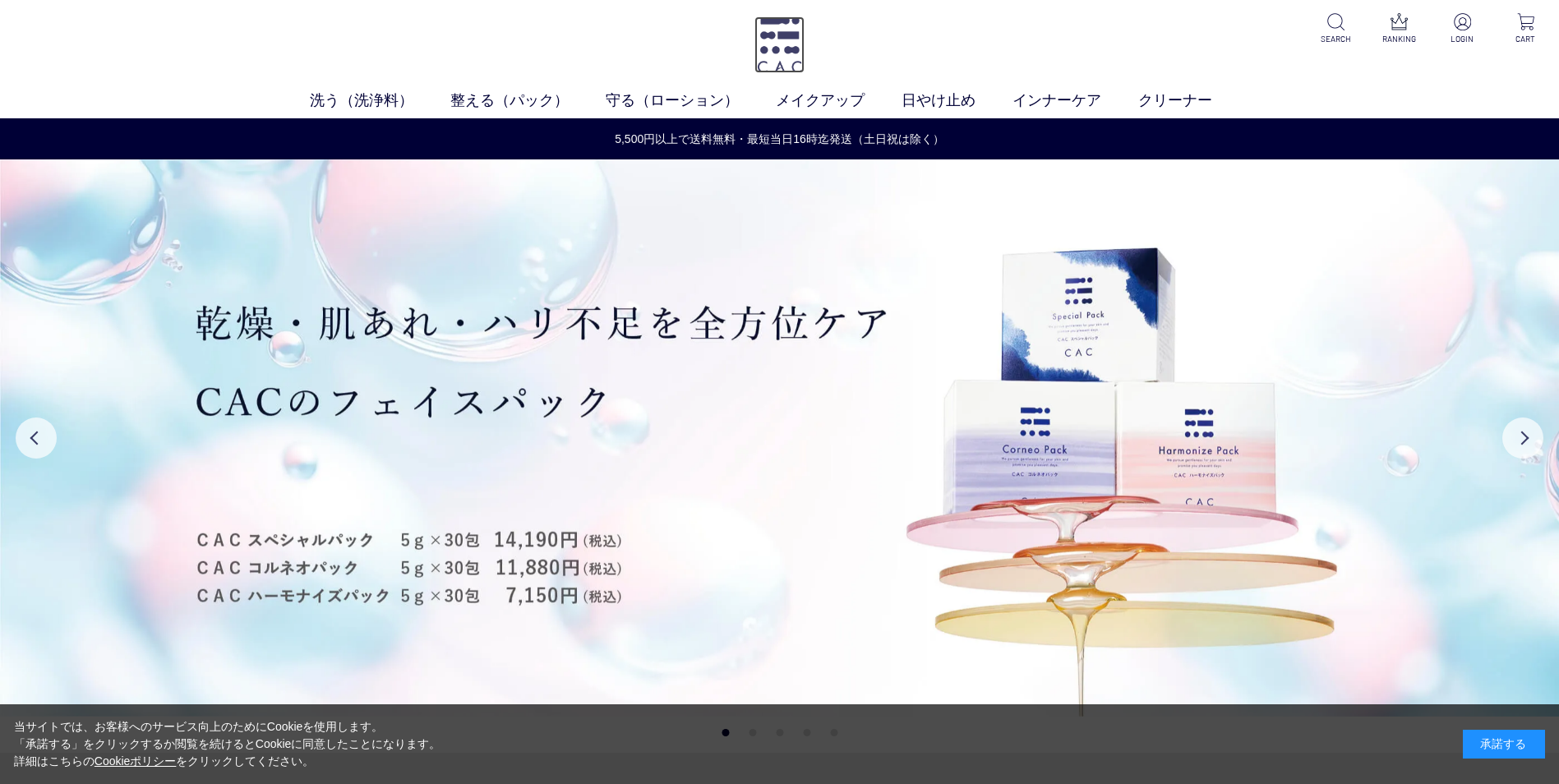
click at [784, 35] on img at bounding box center [780, 45] width 50 height 57
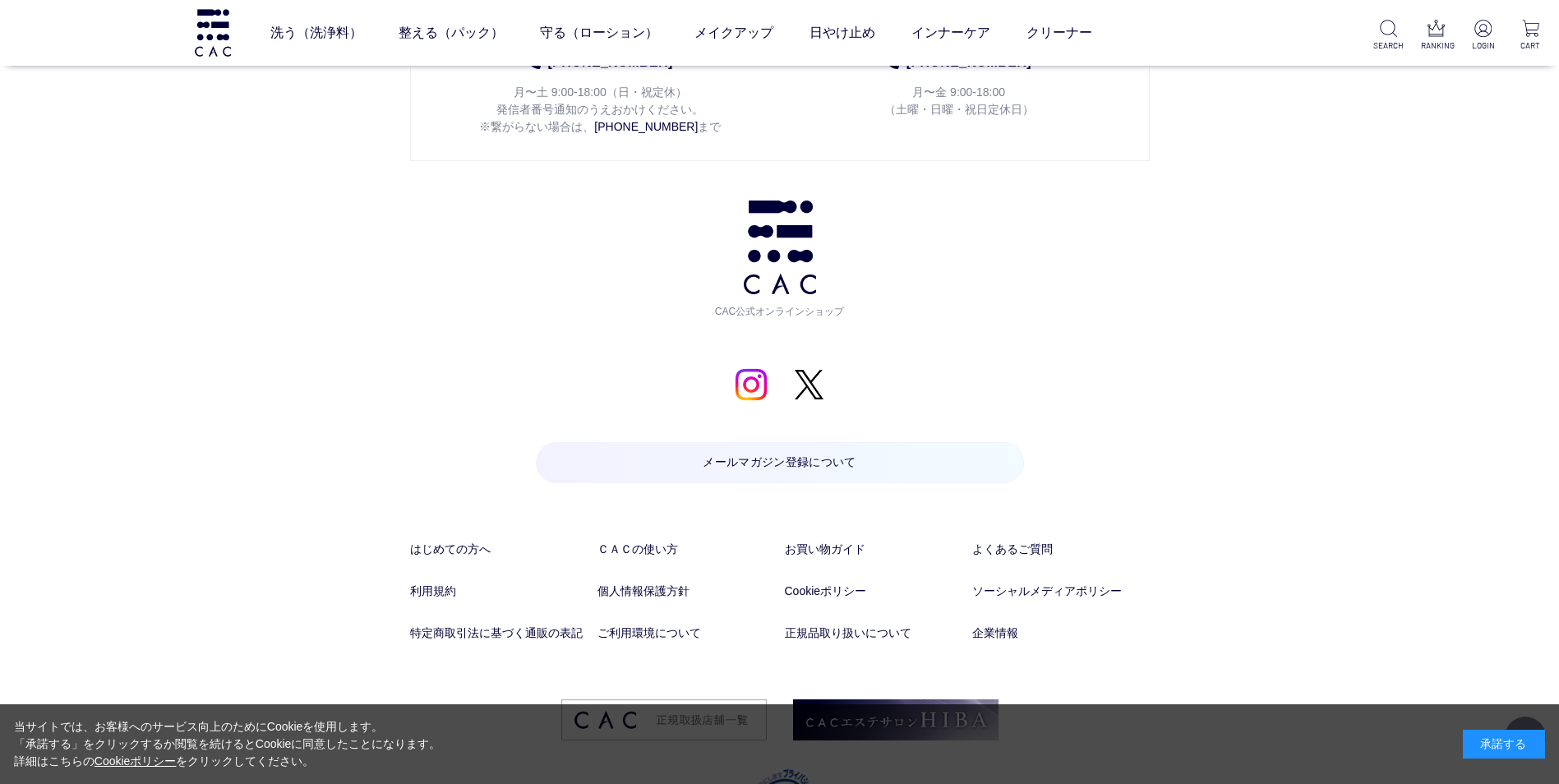
scroll to position [8612, 0]
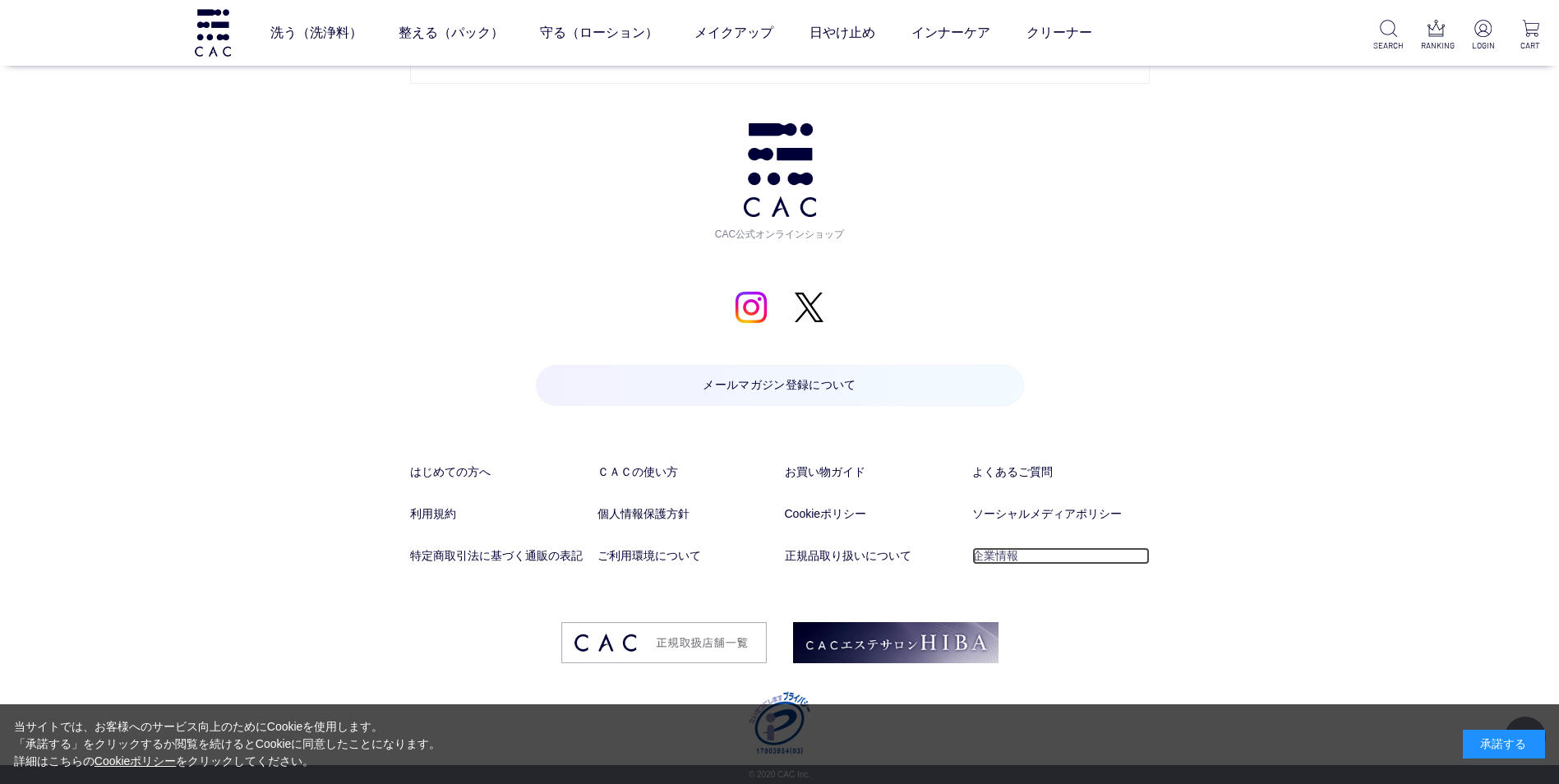
click at [997, 554] on link "企業情報" at bounding box center [1061, 555] width 178 height 17
